Goal: Find specific page/section: Find specific page/section

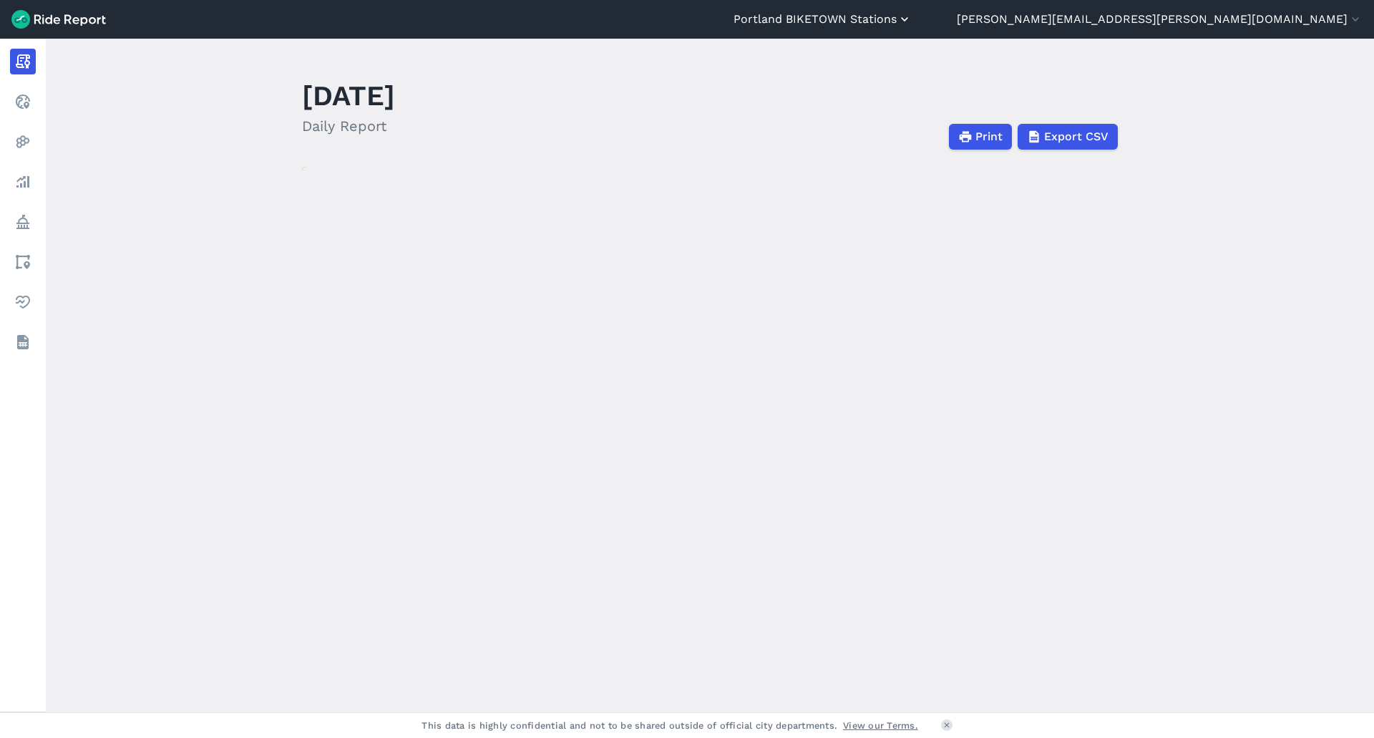
click at [912, 18] on button "Portland BIKETOWN Stations" at bounding box center [823, 19] width 178 height 17
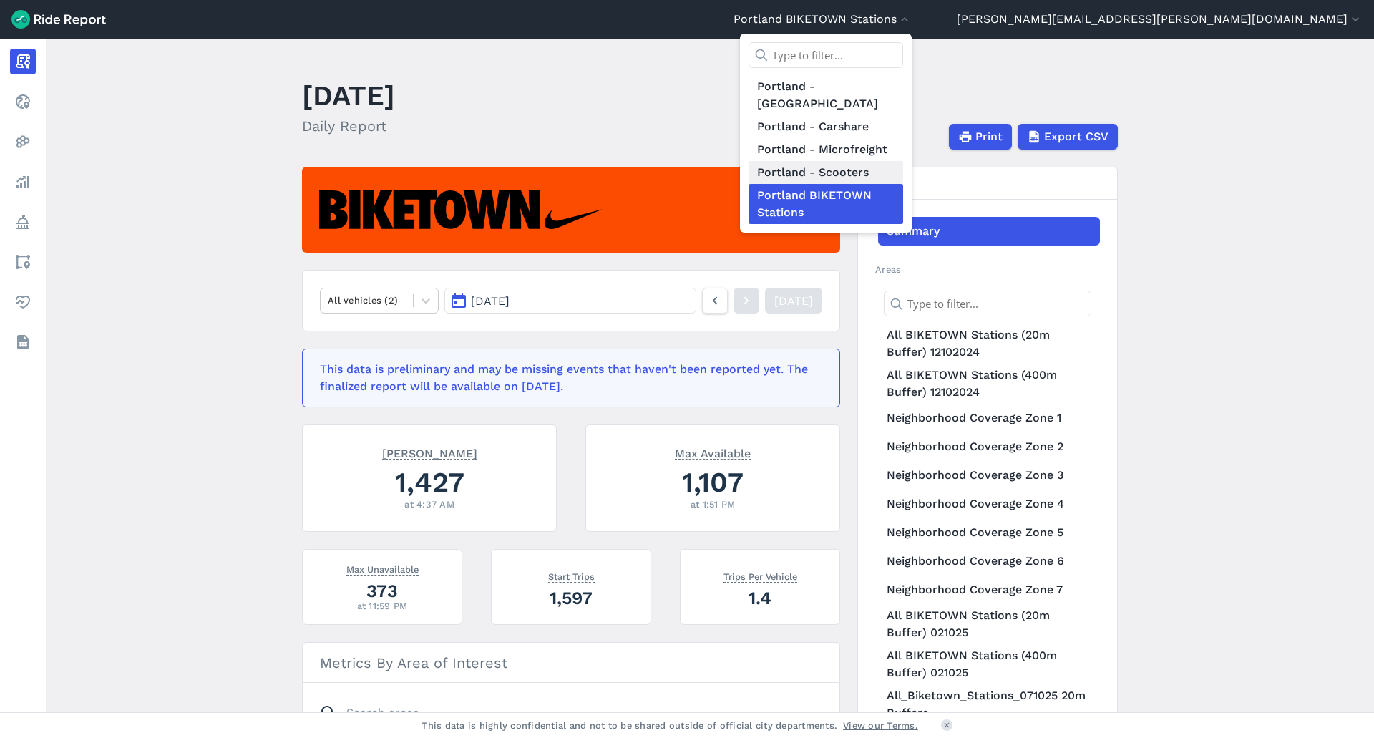
click at [903, 165] on link "Portland - Scooters" at bounding box center [826, 172] width 155 height 23
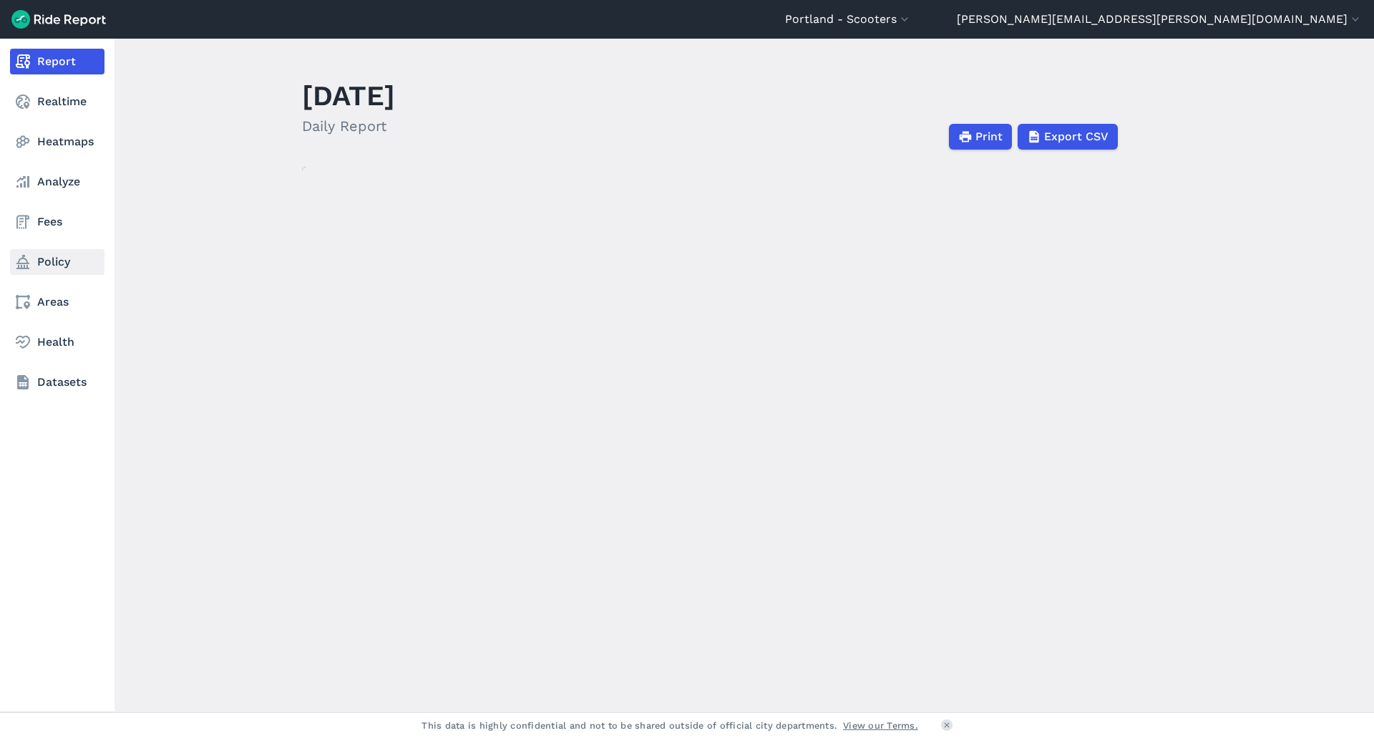
click at [61, 265] on link "Policy" at bounding box center [57, 262] width 94 height 26
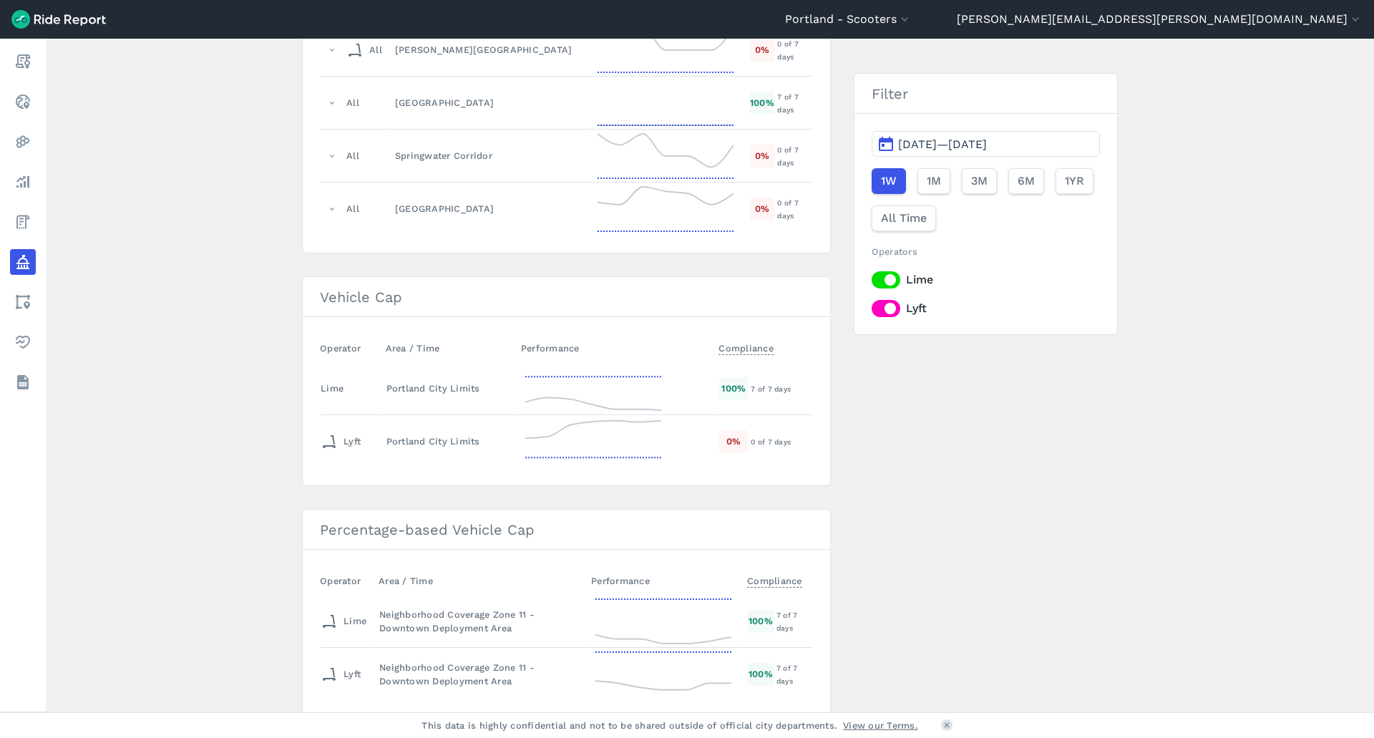
scroll to position [2204, 0]
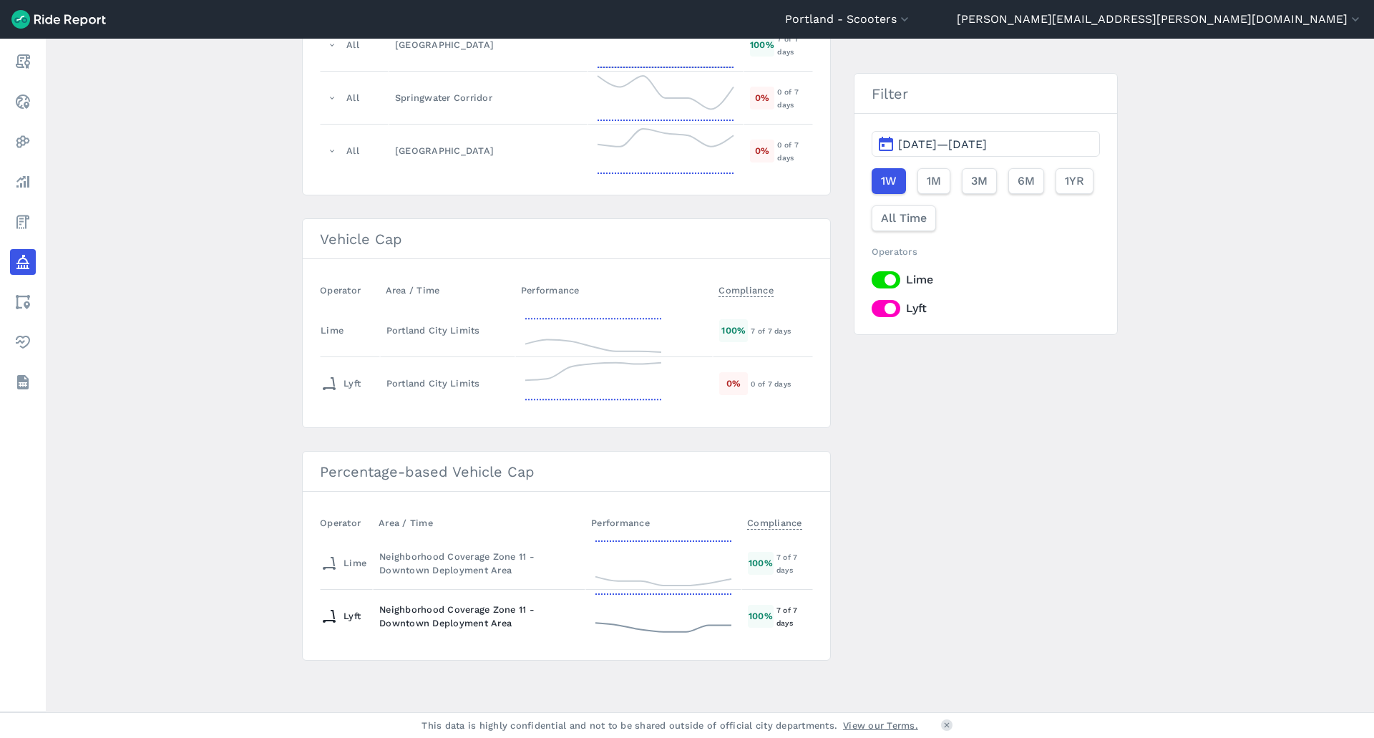
click at [415, 620] on div "Neighborhood Coverage Zone 11 - Downtown Deployment Area" at bounding box center [479, 616] width 200 height 27
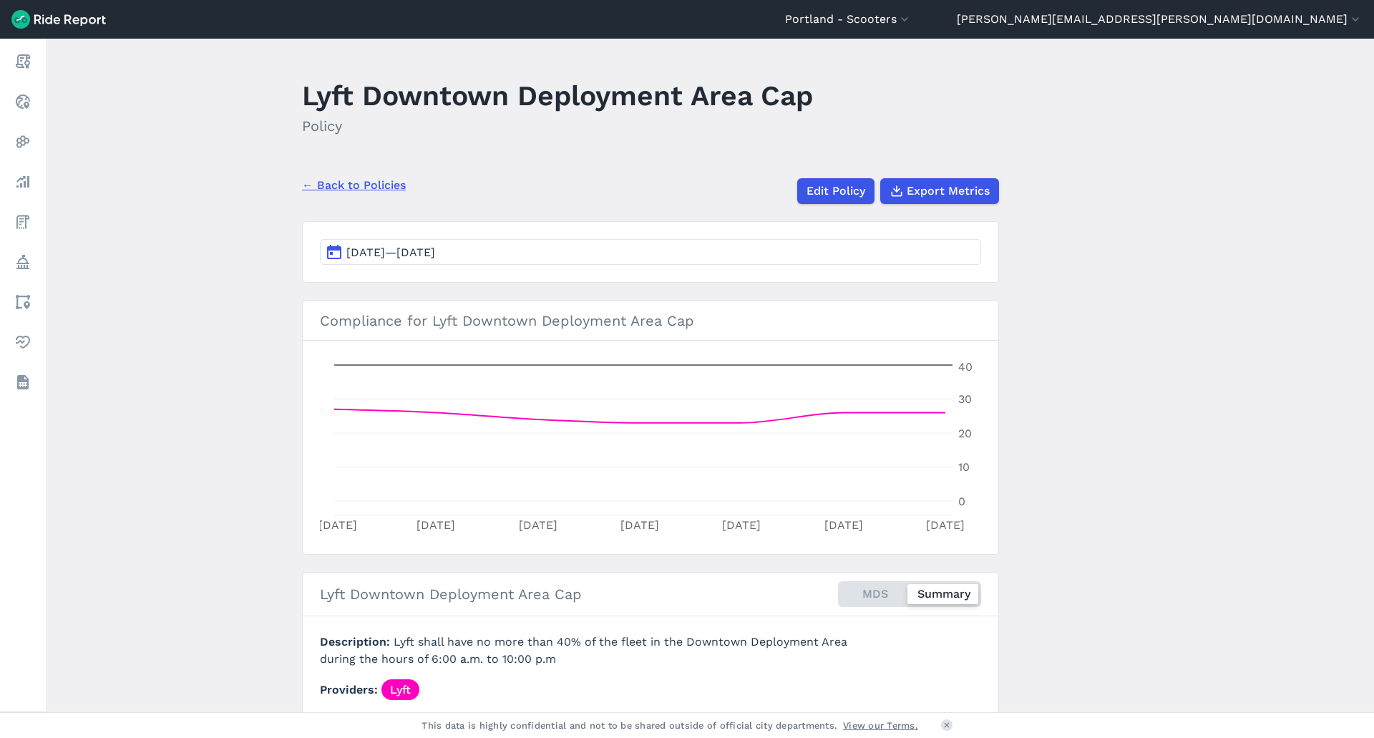
click at [437, 244] on button "[DATE]—[DATE]" at bounding box center [650, 252] width 661 height 26
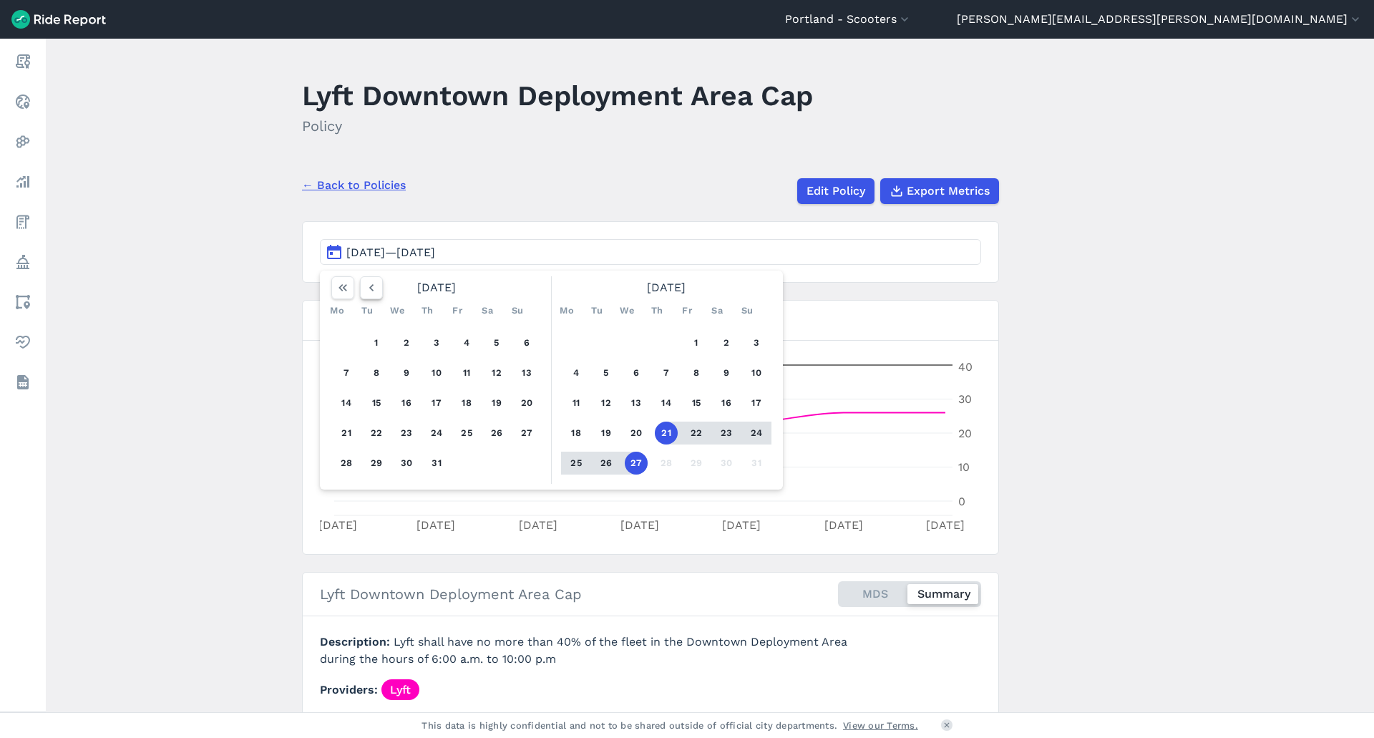
click at [366, 290] on icon "button" at bounding box center [371, 288] width 14 height 14
click at [674, 353] on div "1 2 3 4 5 6 7 8 9 10 11 12 13 14 15 16 17 18 19 20 21 22 23 24 25 26 27 28 29 3…" at bounding box center [667, 403] width 222 height 162
click at [668, 347] on button "1" at bounding box center [666, 342] width 23 height 23
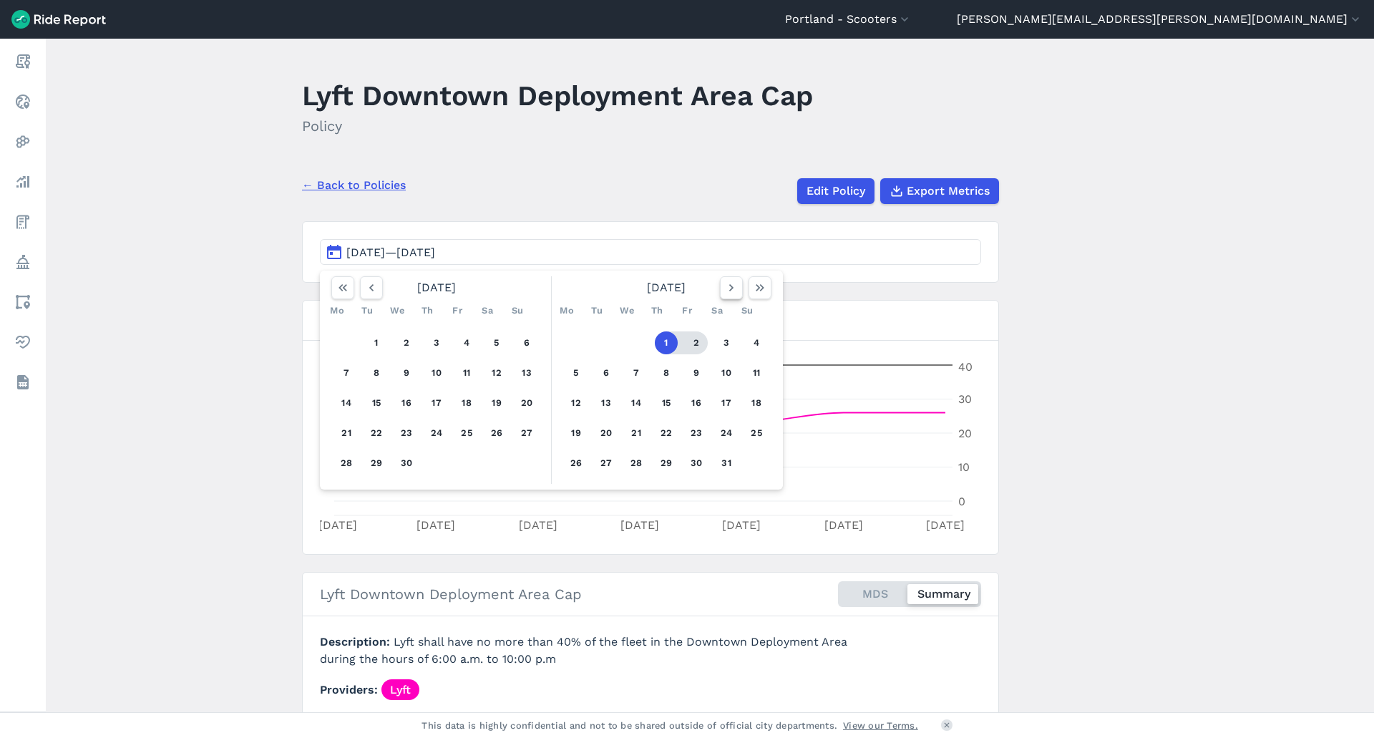
click at [732, 288] on icon "button" at bounding box center [731, 288] width 14 height 14
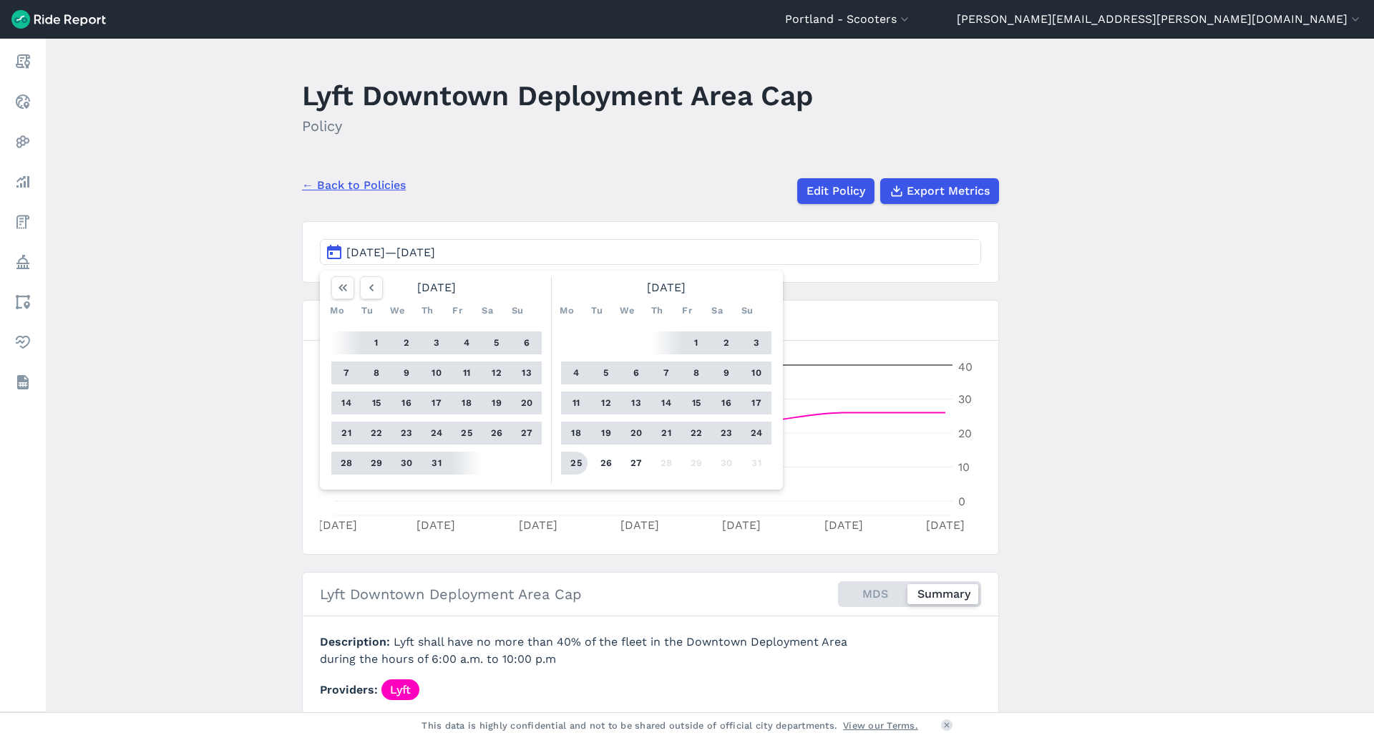
click at [576, 459] on button "25" at bounding box center [576, 463] width 23 height 23
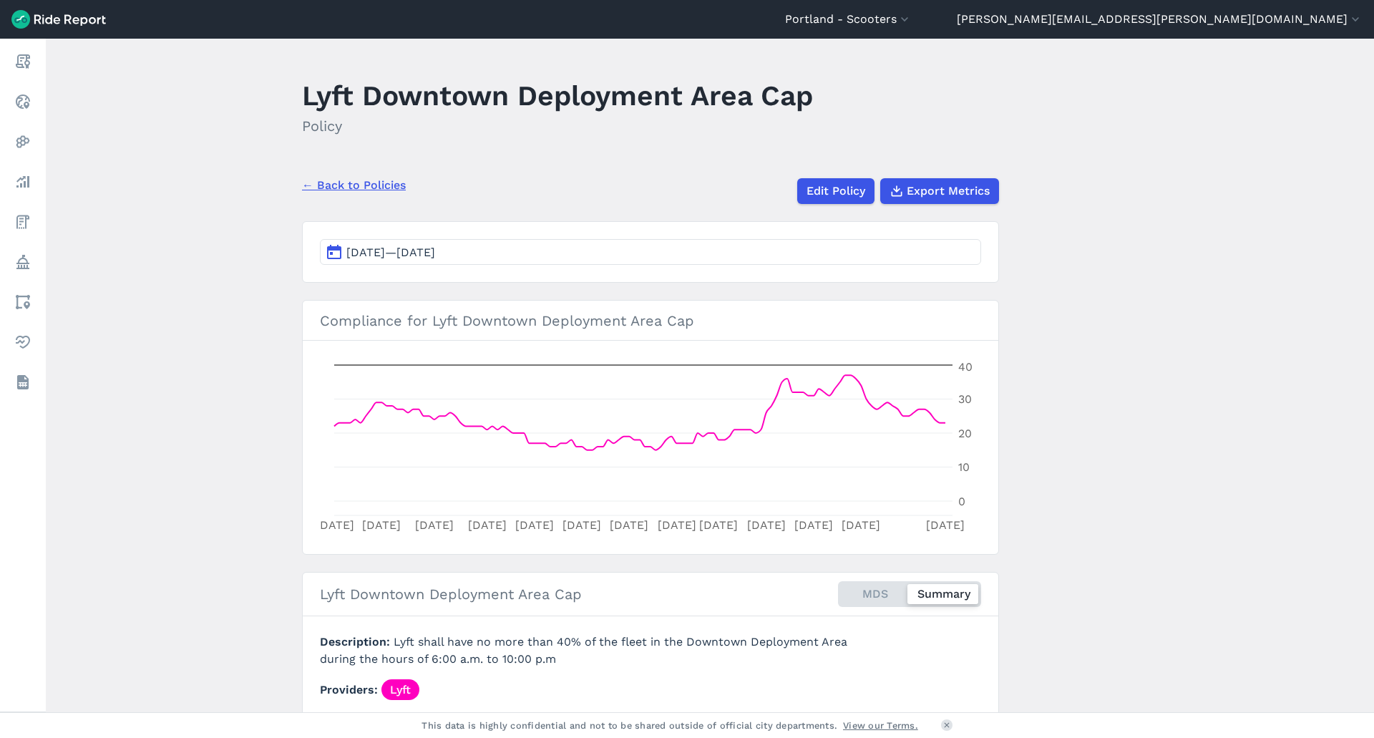
click at [1130, 503] on main "Lyft Downtown Deployment Area Cap Policy ← Back to Policies Edit Policy Export …" at bounding box center [710, 376] width 1329 height 674
